Goal: Task Accomplishment & Management: Use online tool/utility

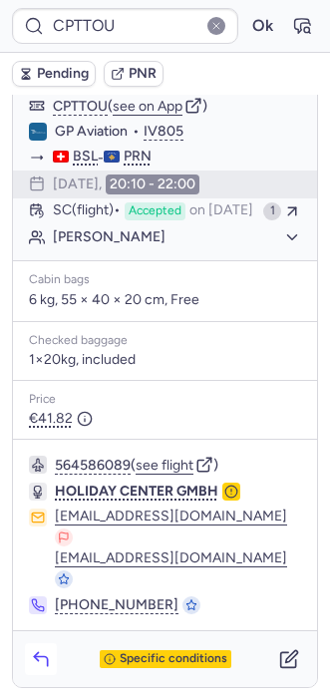
scroll to position [307, 0]
click at [38, 676] on div "Specific conditions" at bounding box center [165, 659] width 304 height 56
click at [35, 662] on icon "button" at bounding box center [41, 659] width 20 height 20
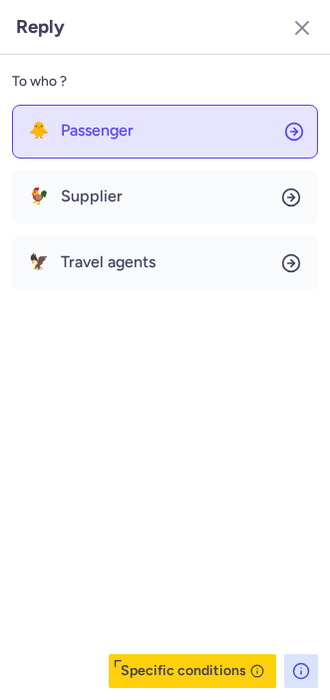
click at [134, 120] on button "🐥 Passenger" at bounding box center [165, 132] width 306 height 54
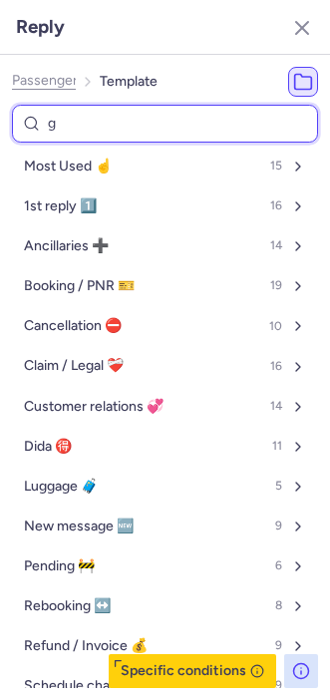
type input "ge"
select select "en"
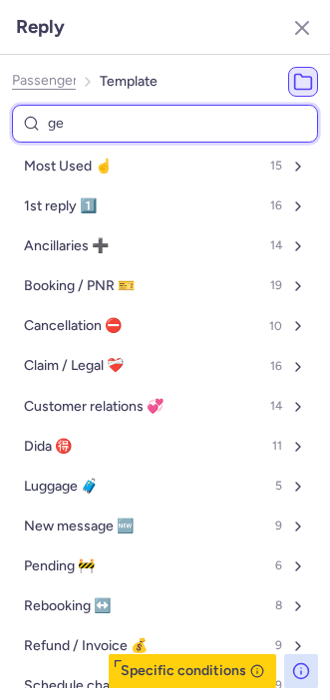
select select "en"
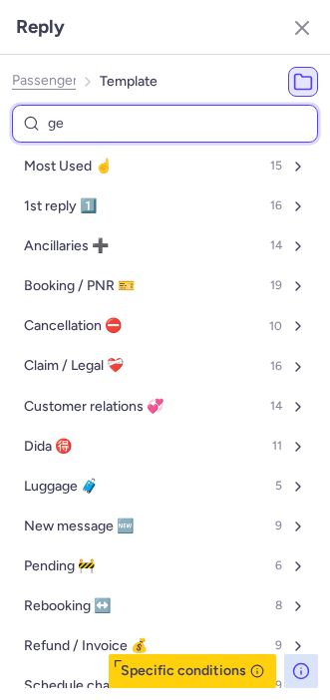
select select "en"
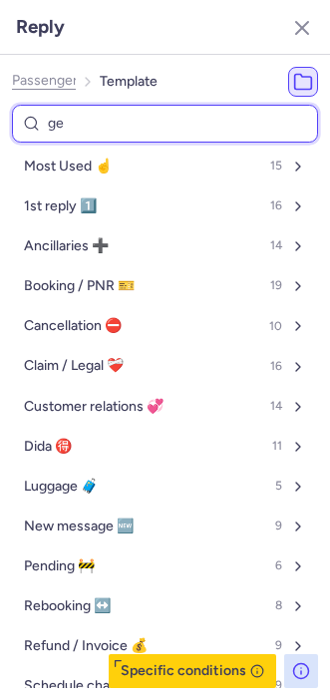
select select "en"
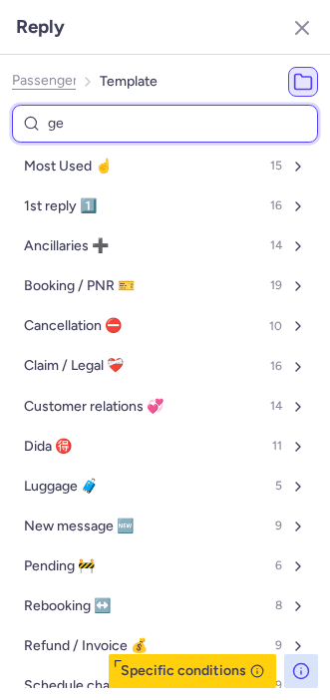
select select "en"
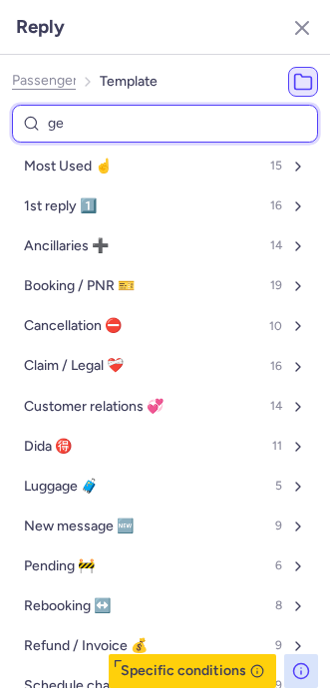
select select "en"
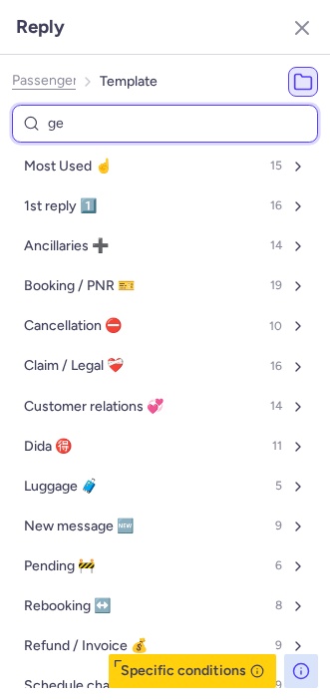
select select "en"
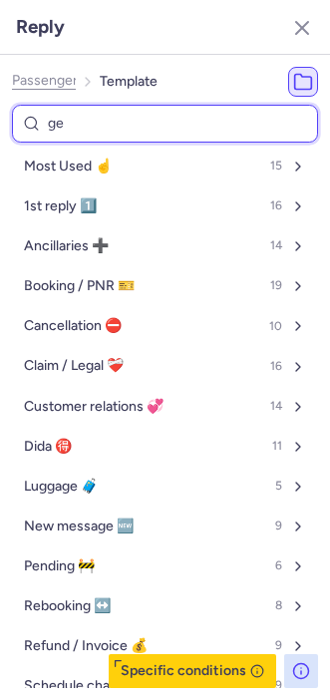
select select "en"
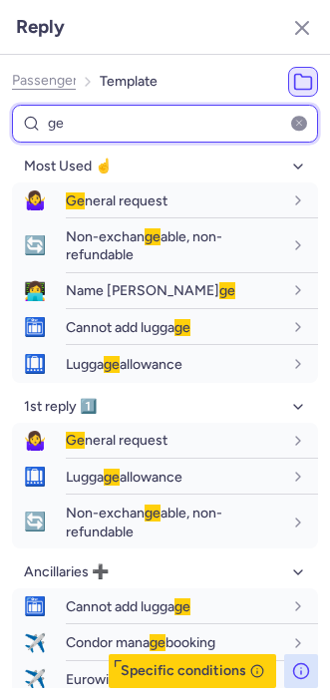
type input "ge"
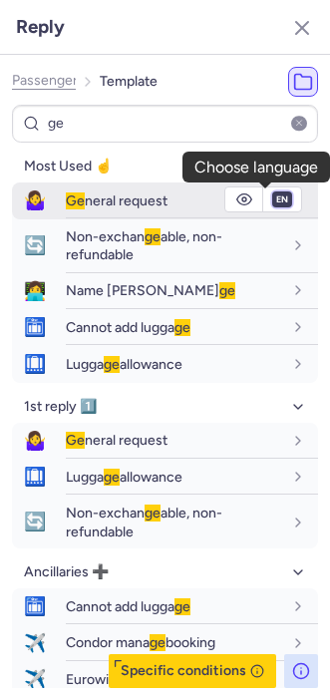
click at [273, 197] on select "fr en de nl pt es it ru" at bounding box center [282, 199] width 18 height 16
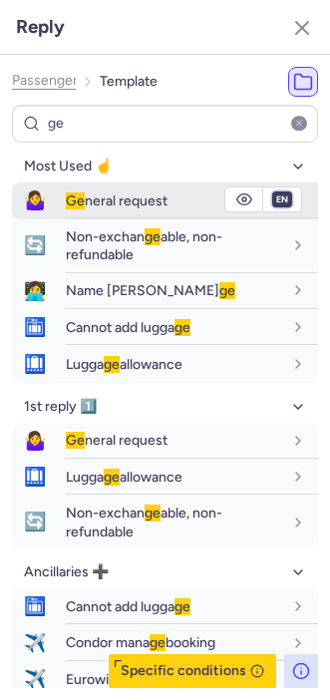
select select "fr"
click at [273, 191] on select "fr en de nl pt es it ru" at bounding box center [282, 199] width 18 height 16
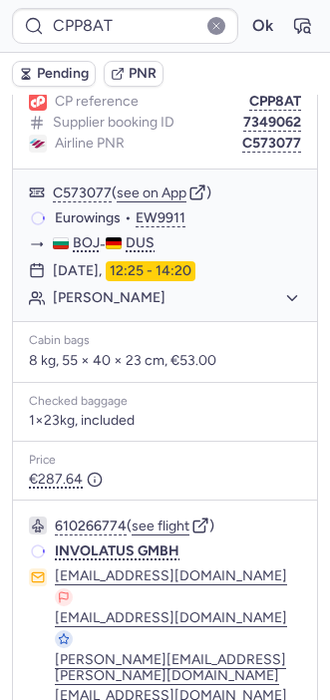
scroll to position [257, 0]
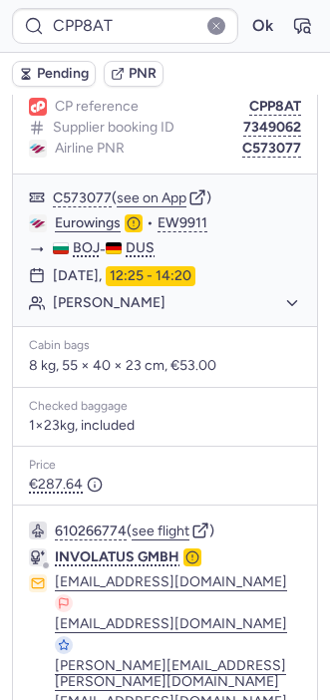
type input "CPYUE7"
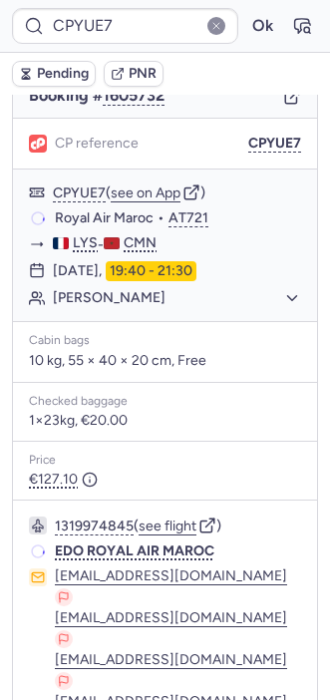
scroll to position [217, 0]
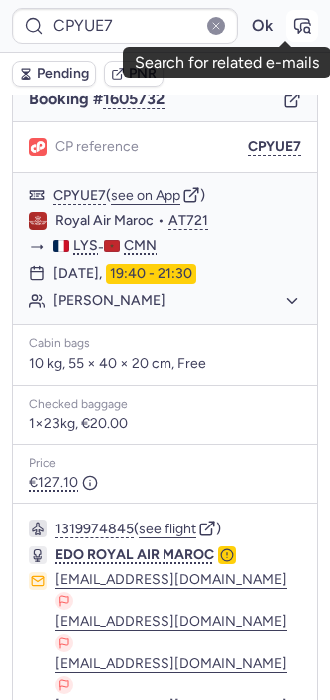
click at [292, 34] on icon "button" at bounding box center [302, 26] width 20 height 20
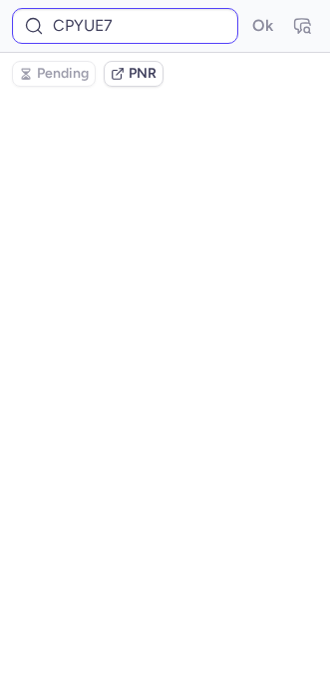
scroll to position [0, 0]
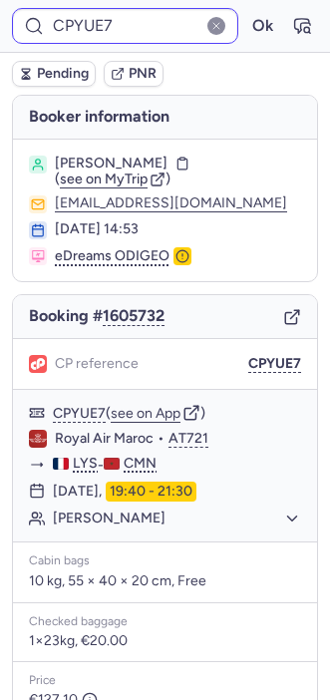
type input "CPRXVD"
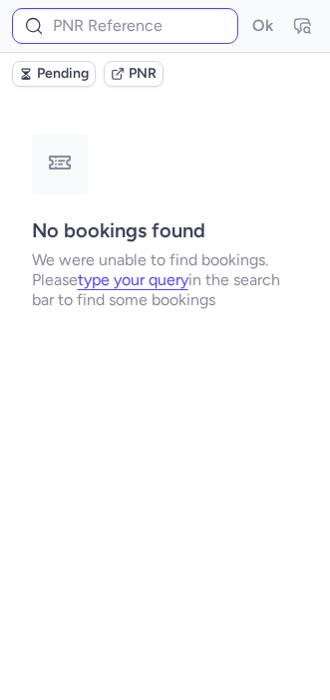
type input "CPJB6G"
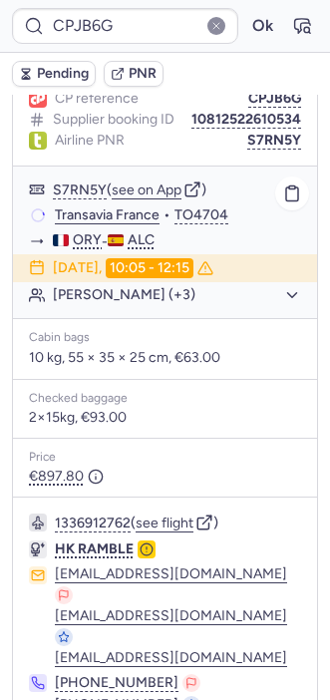
scroll to position [368, 0]
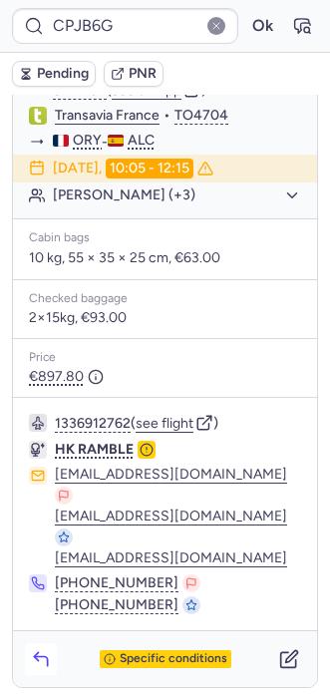
click at [46, 664] on icon "button" at bounding box center [40, 661] width 13 height 9
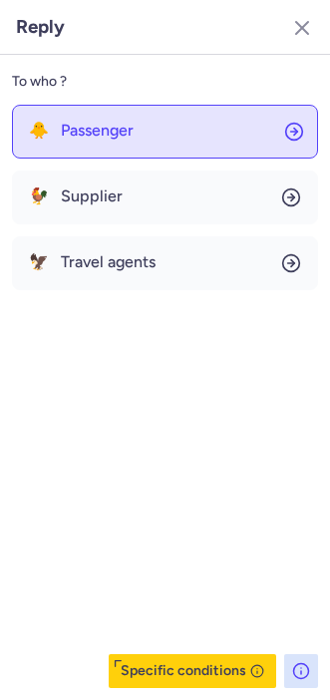
click at [81, 142] on button "🐥 Passenger" at bounding box center [165, 132] width 306 height 54
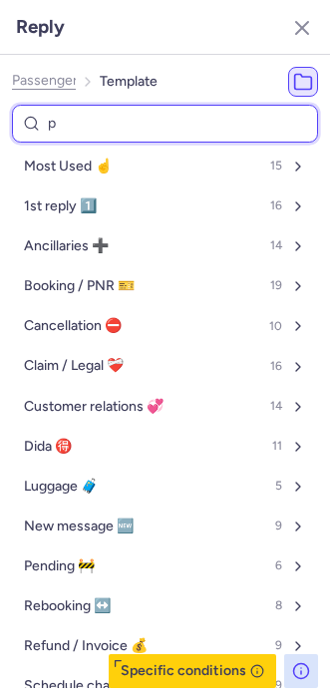
type input "pn"
select select "en"
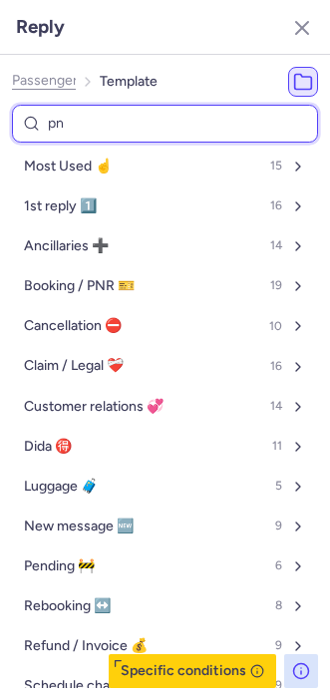
select select "en"
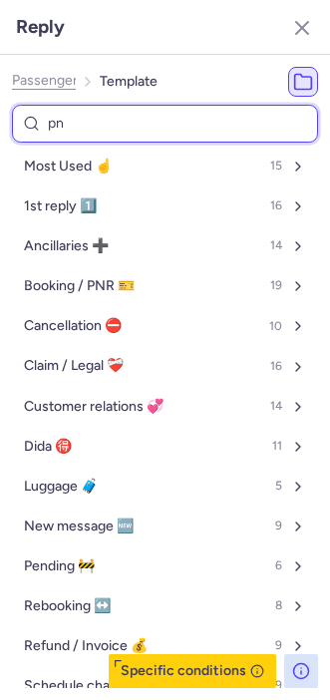
select select "en"
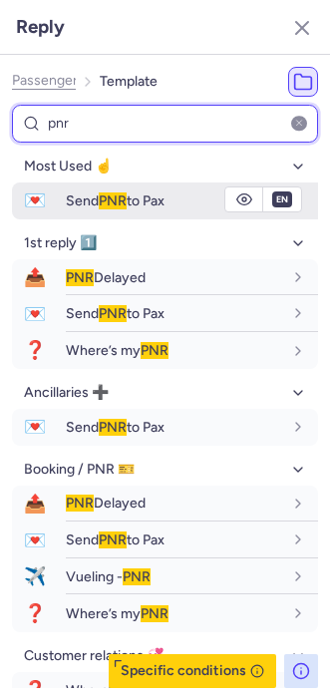
type input "pnr"
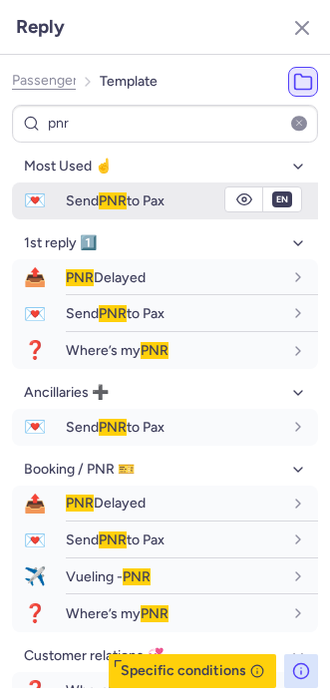
click at [86, 211] on div "Send PNR to Pax" at bounding box center [192, 200] width 252 height 34
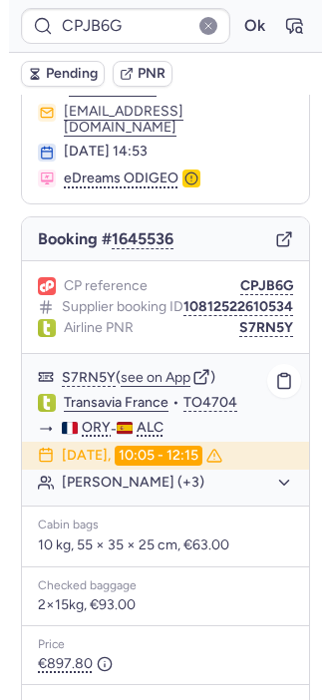
scroll to position [86, 0]
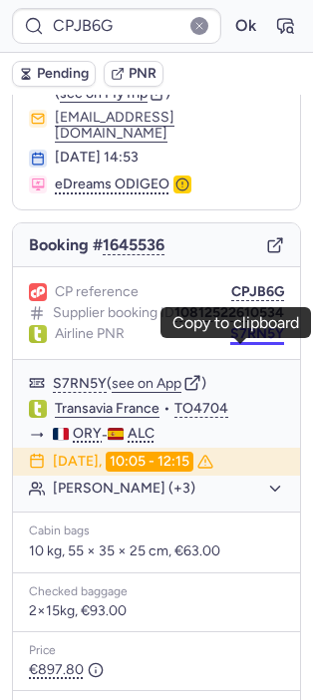
click at [230, 342] on button "S7RN5Y" at bounding box center [257, 334] width 54 height 16
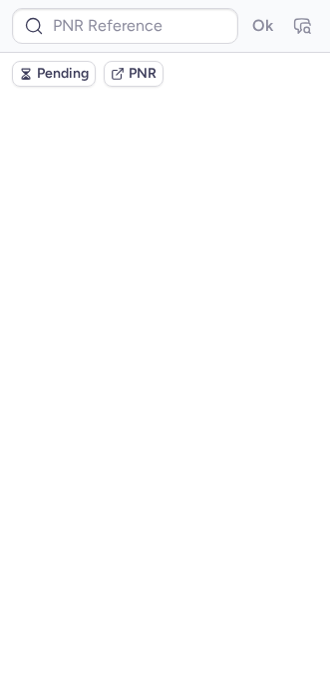
scroll to position [0, 0]
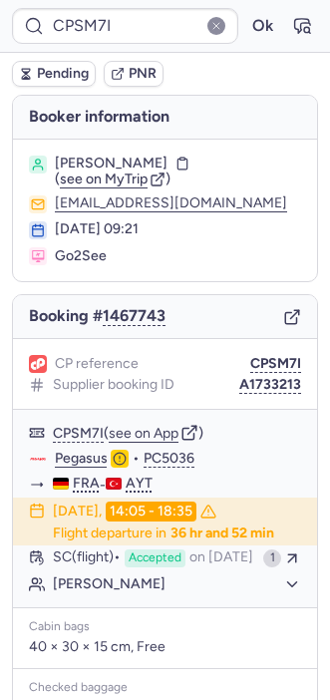
type input "CPP8AT"
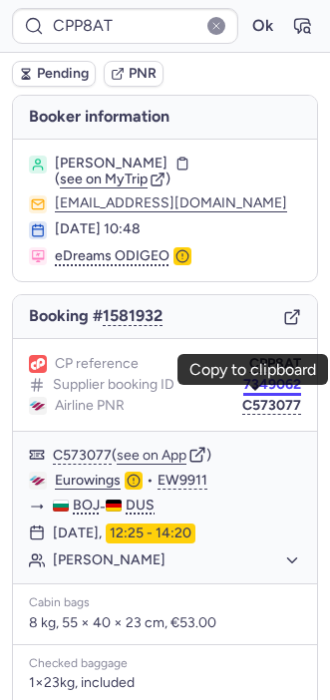
click at [254, 393] on button "7349062" at bounding box center [272, 385] width 58 height 16
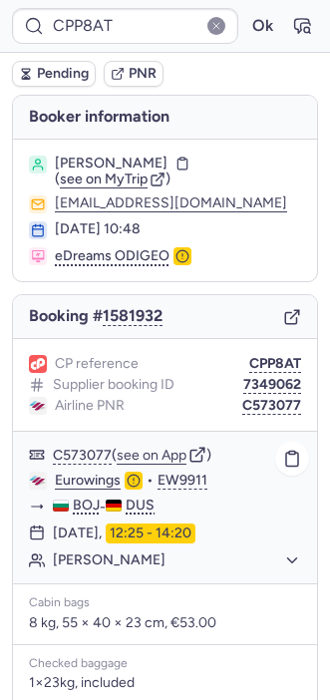
click at [120, 569] on button "[PERSON_NAME]" at bounding box center [177, 560] width 248 height 18
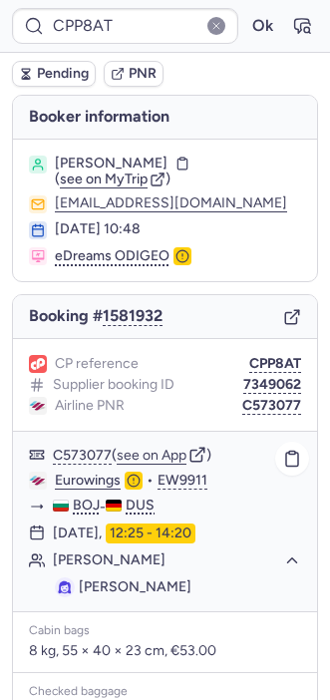
click at [138, 595] on span "[PERSON_NAME]" at bounding box center [135, 586] width 113 height 17
copy span "[GEOGRAPHIC_DATA]"
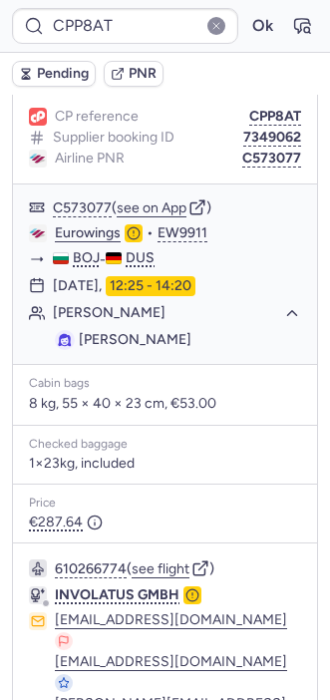
scroll to position [200, 0]
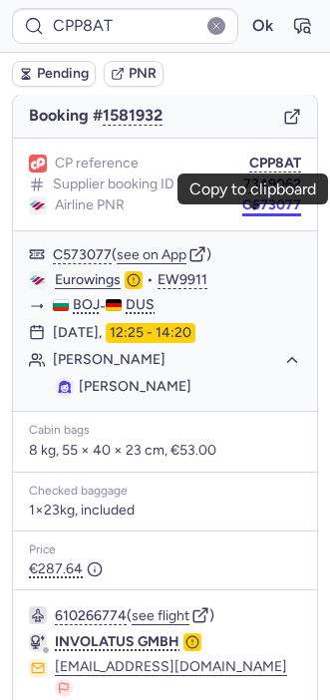
click at [260, 213] on button "C573077" at bounding box center [271, 205] width 59 height 16
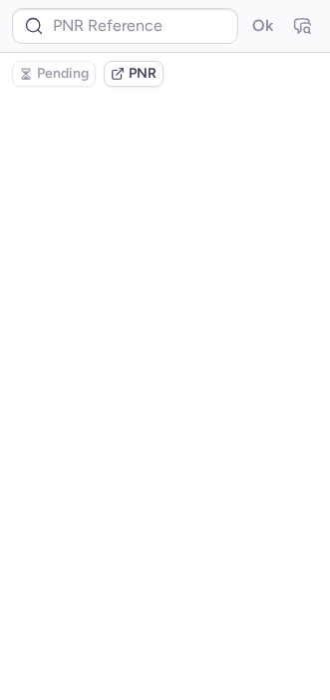
scroll to position [0, 0]
